Goal: Find specific page/section: Find specific page/section

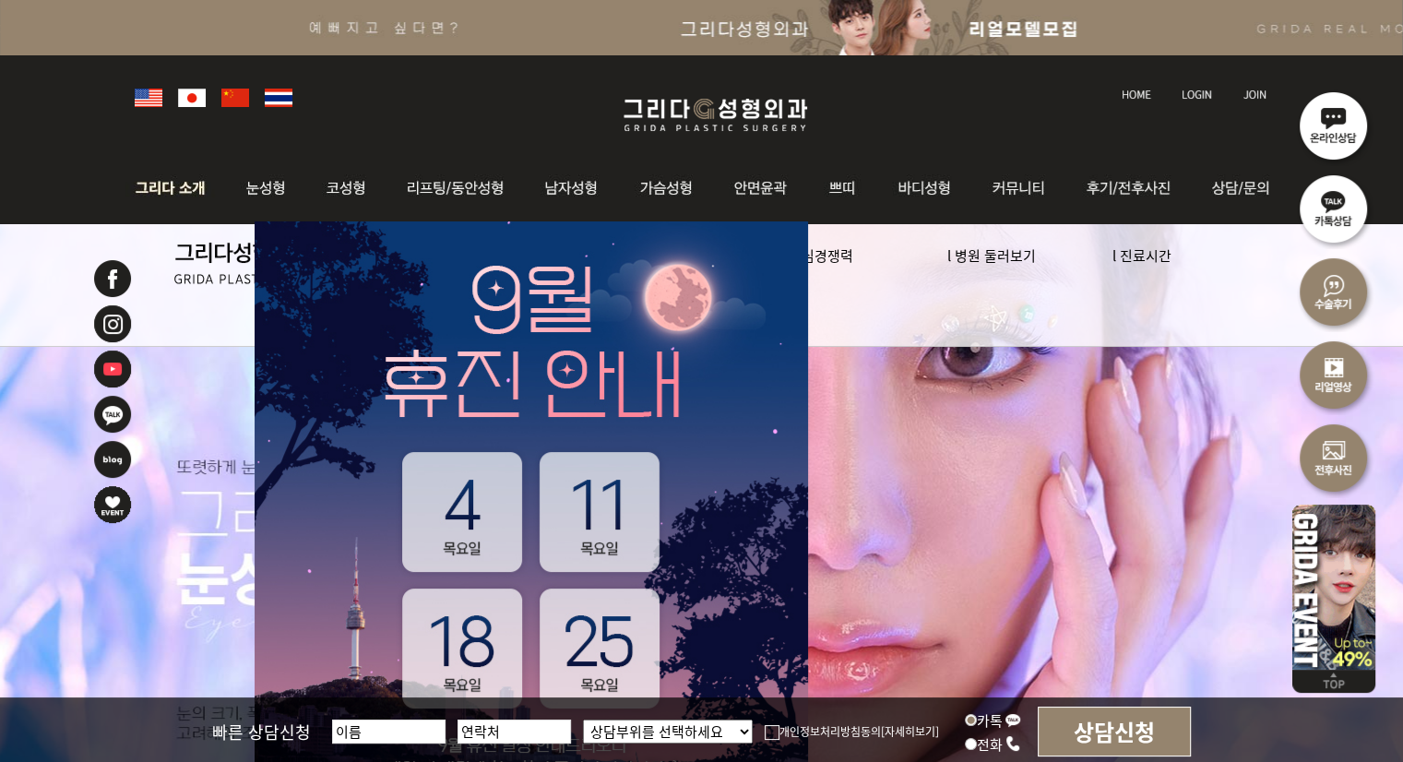
click at [179, 200] on img at bounding box center [175, 188] width 100 height 72
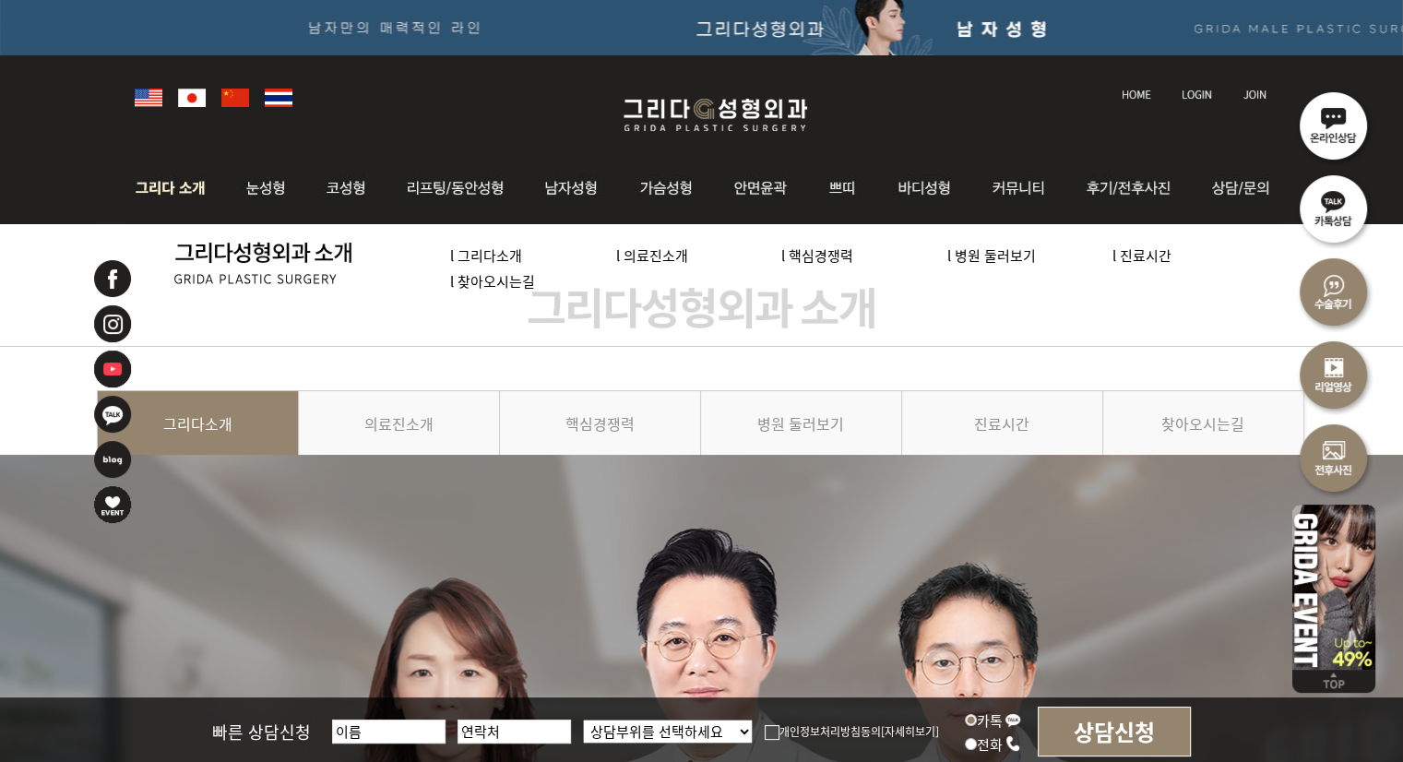
click at [641, 256] on link "l 의료진소개" at bounding box center [652, 254] width 72 height 19
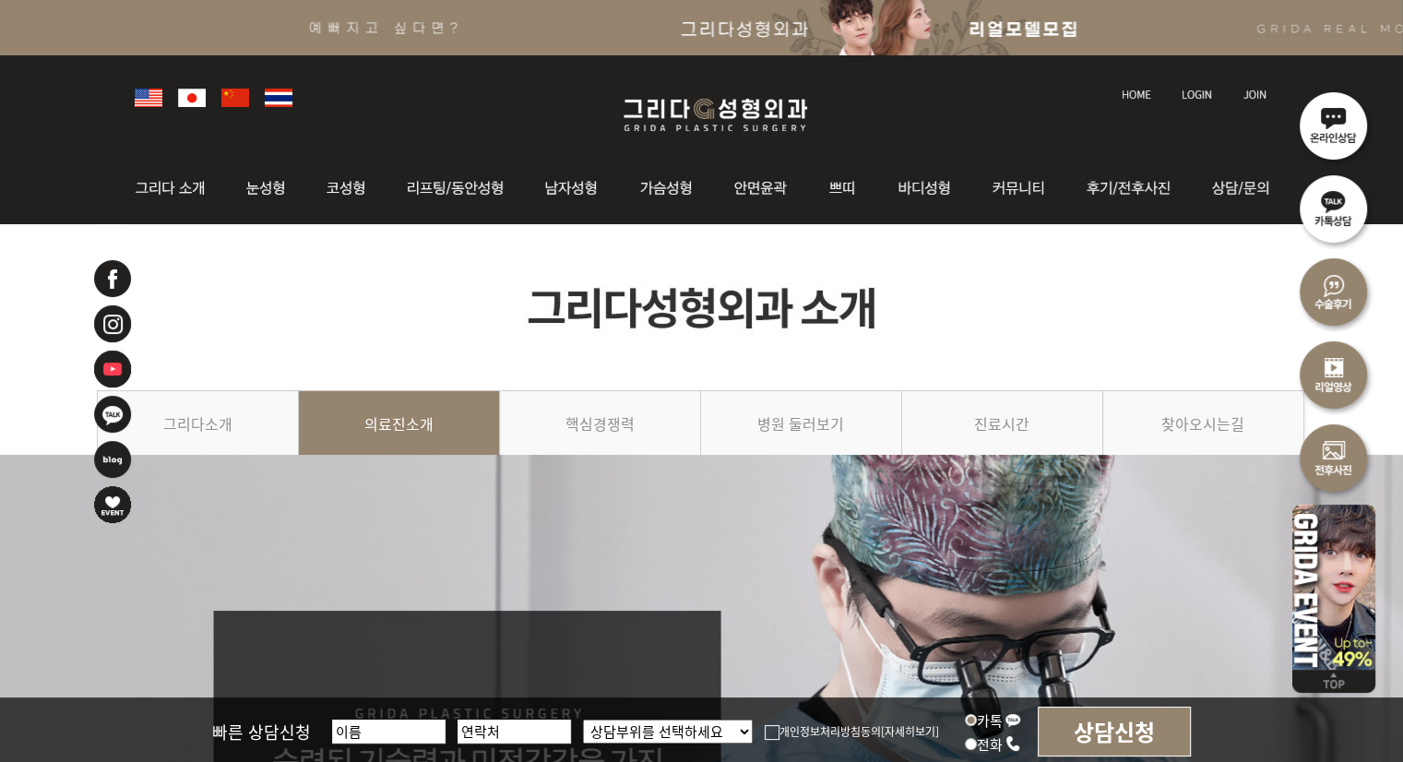
click at [146, 97] on img at bounding box center [149, 98] width 28 height 18
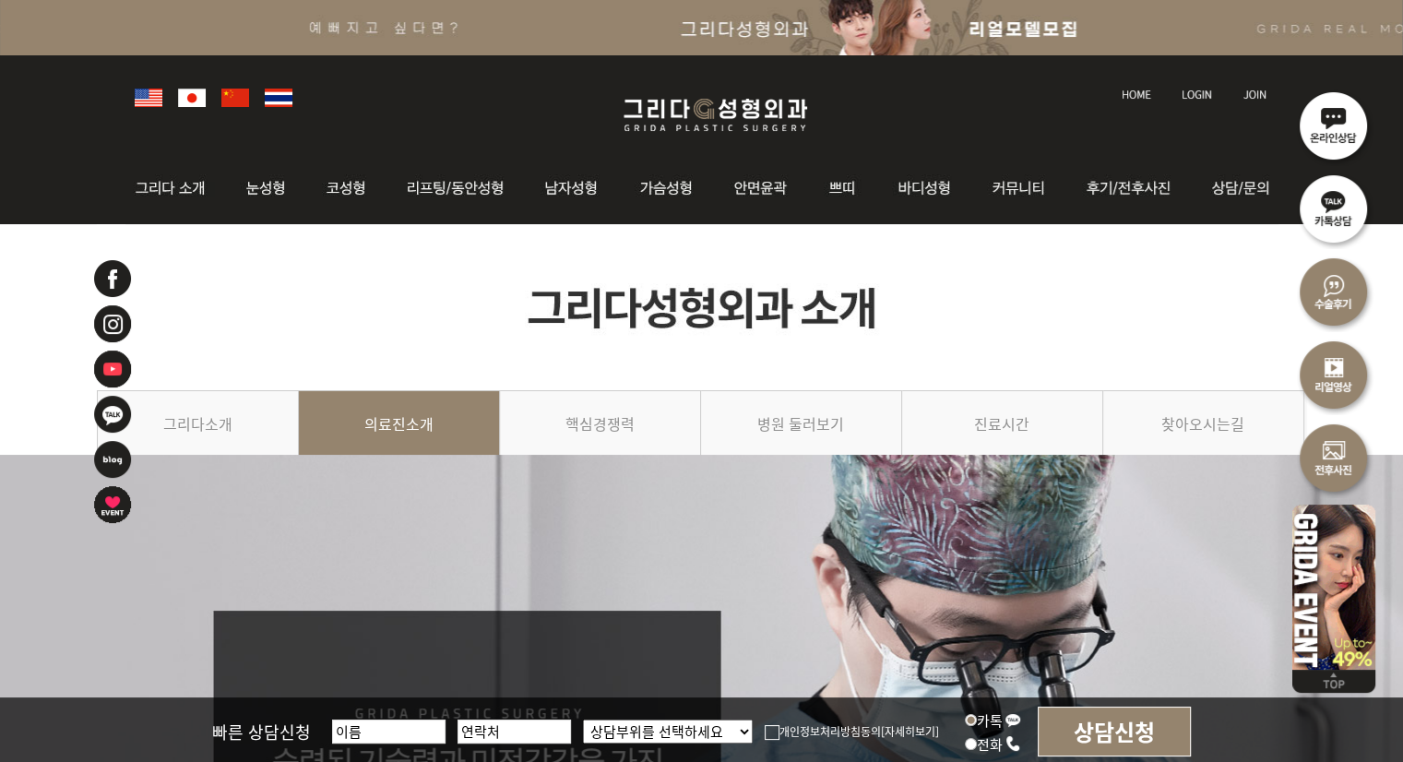
drag, startPoint x: 1400, startPoint y: 114, endPoint x: 1416, endPoint y: 102, distance: 19.7
